Goal: Task Accomplishment & Management: Complete application form

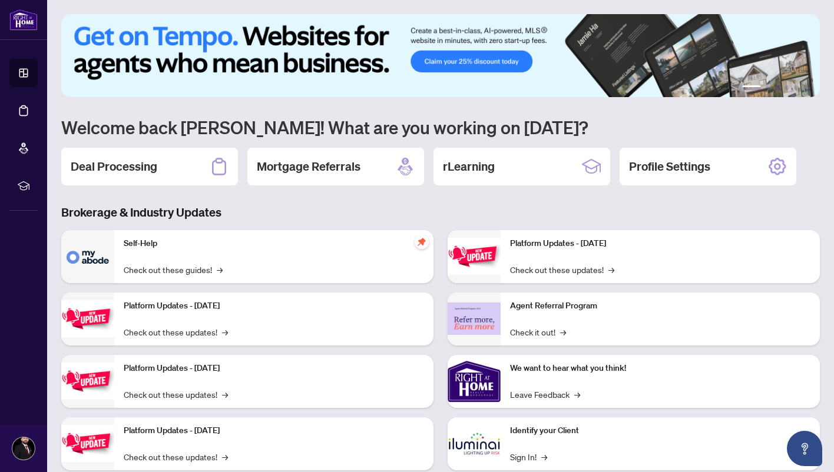
scroll to position [29, 0]
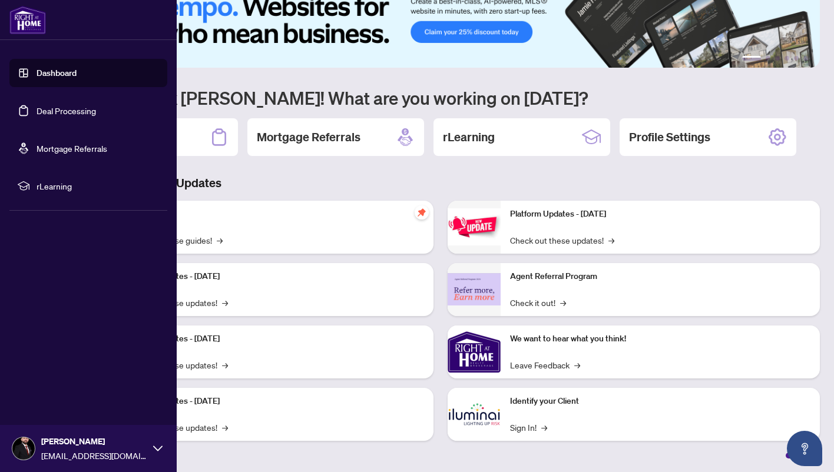
click at [53, 107] on link "Deal Processing" at bounding box center [65, 110] width 59 height 11
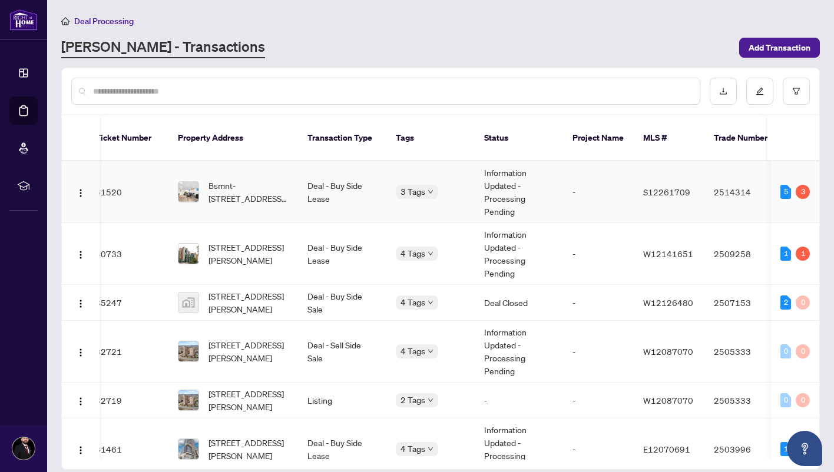
scroll to position [0, 123]
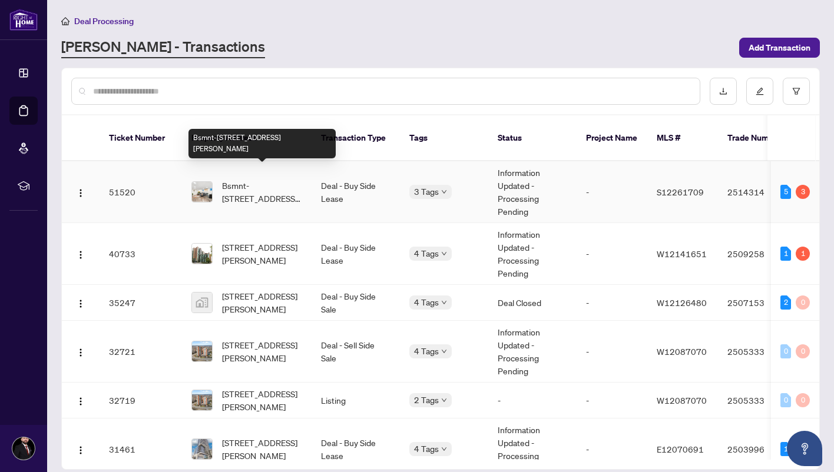
click at [240, 181] on span "Bsmnt-[STREET_ADDRESS][PERSON_NAME]" at bounding box center [262, 192] width 80 height 26
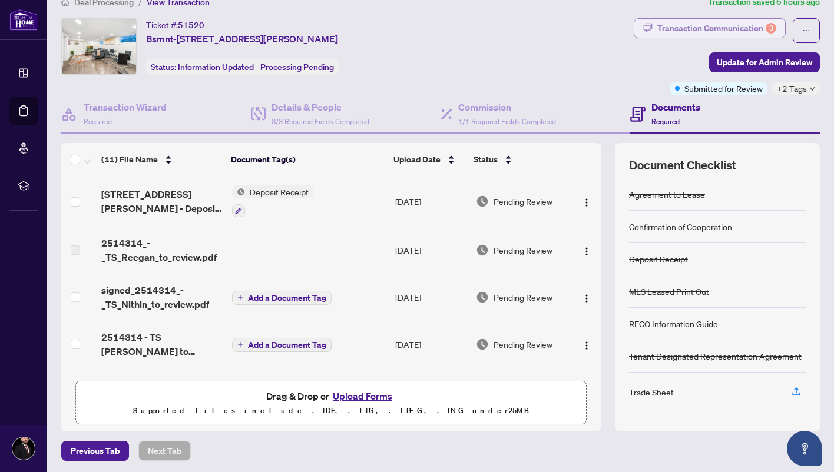
click at [672, 33] on div "Transaction Communication 3" at bounding box center [716, 28] width 119 height 19
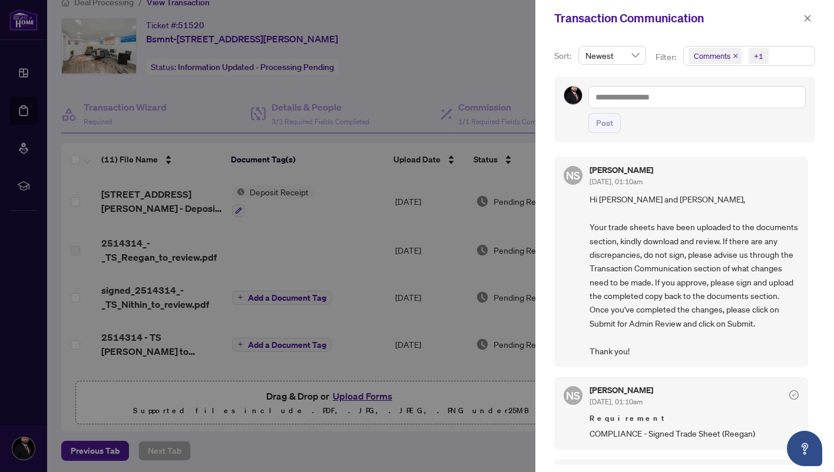
click at [470, 237] on div at bounding box center [417, 236] width 834 height 472
click at [363, 243] on div at bounding box center [417, 236] width 834 height 472
click at [807, 19] on icon "close" at bounding box center [807, 18] width 8 height 8
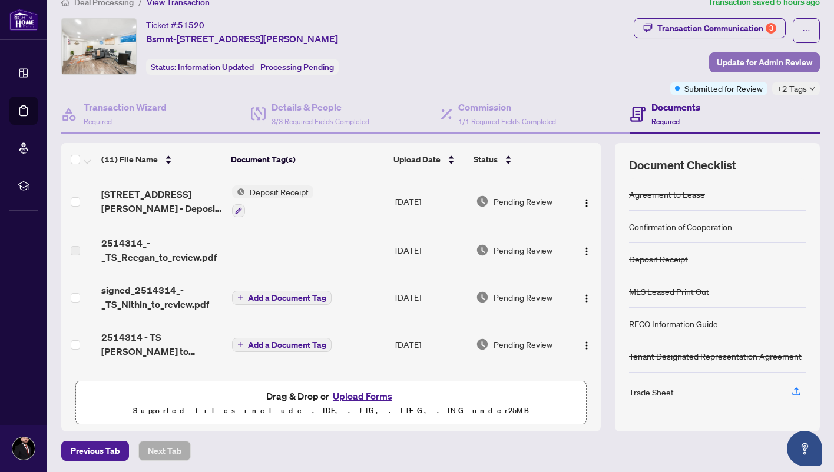
click at [749, 60] on span "Update for Admin Review" at bounding box center [763, 62] width 95 height 19
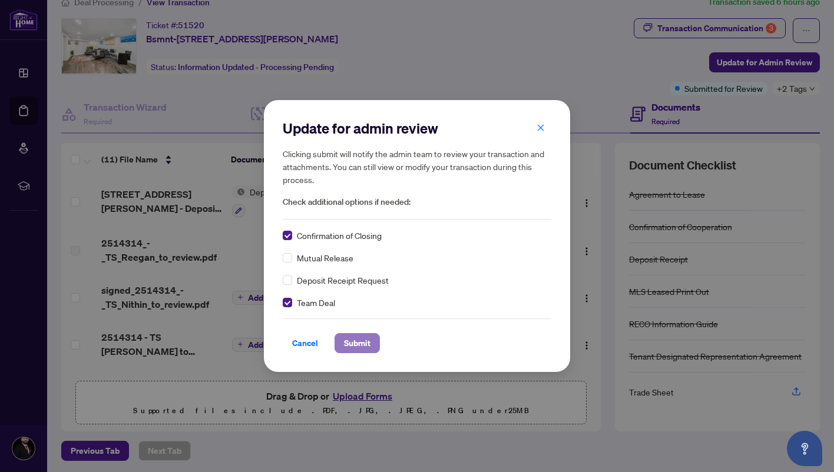
click at [351, 338] on span "Submit" at bounding box center [357, 343] width 26 height 19
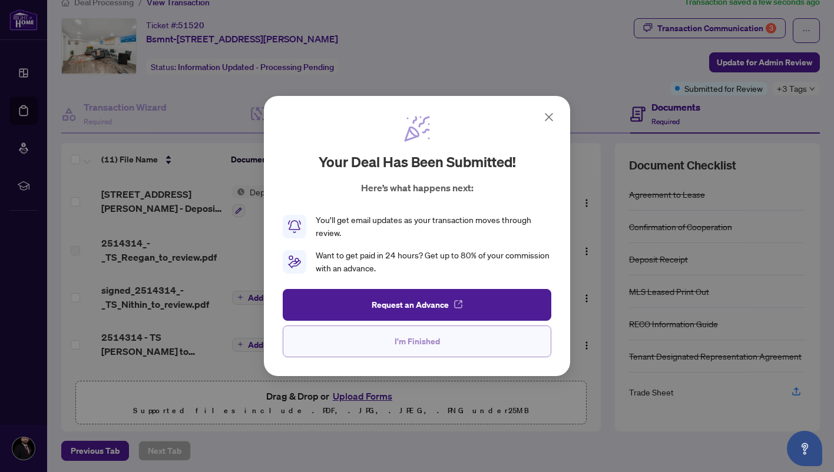
click at [439, 357] on button "I'm Finished" at bounding box center [417, 342] width 268 height 32
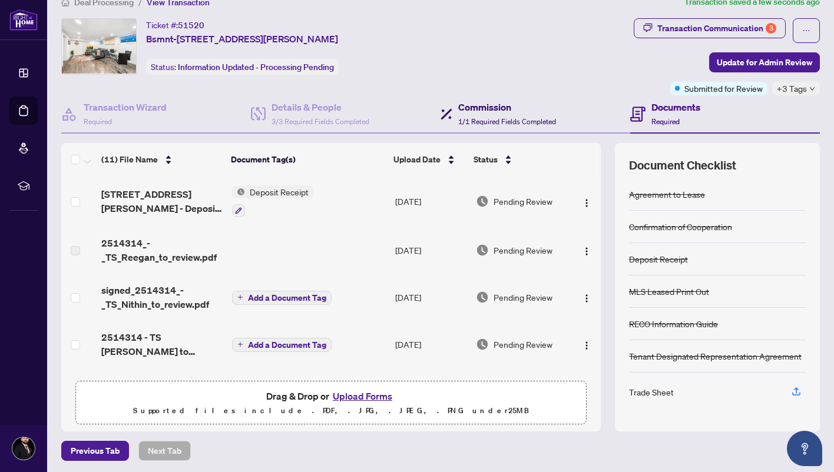
click at [506, 113] on h4 "Commission" at bounding box center [507, 107] width 98 height 14
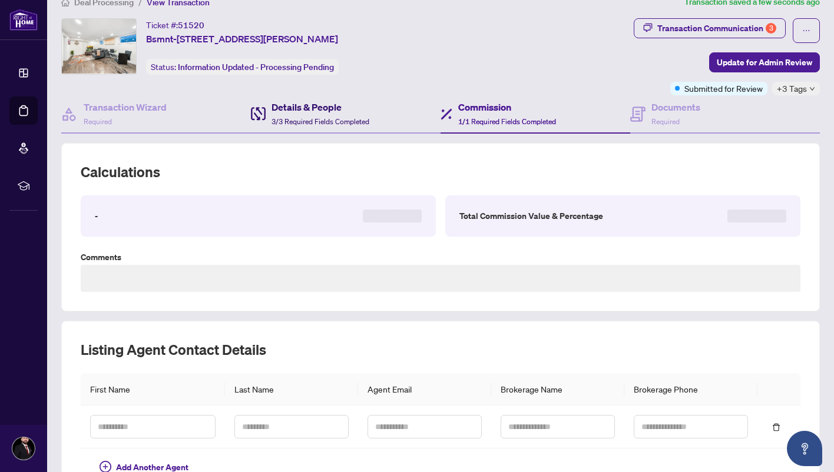
click at [347, 114] on div "Details & People 3/3 Required Fields Completed" at bounding box center [320, 114] width 98 height 28
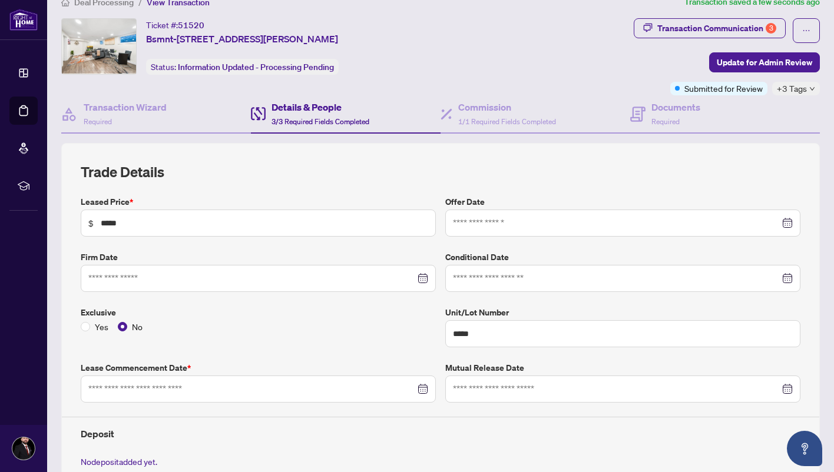
type input "**********"
click at [338, 27] on div "Ticket #: 51520 Bsmnt-[STREET_ADDRESS][PERSON_NAME]" at bounding box center [242, 32] width 192 height 28
